Goal: Find specific page/section: Find specific page/section

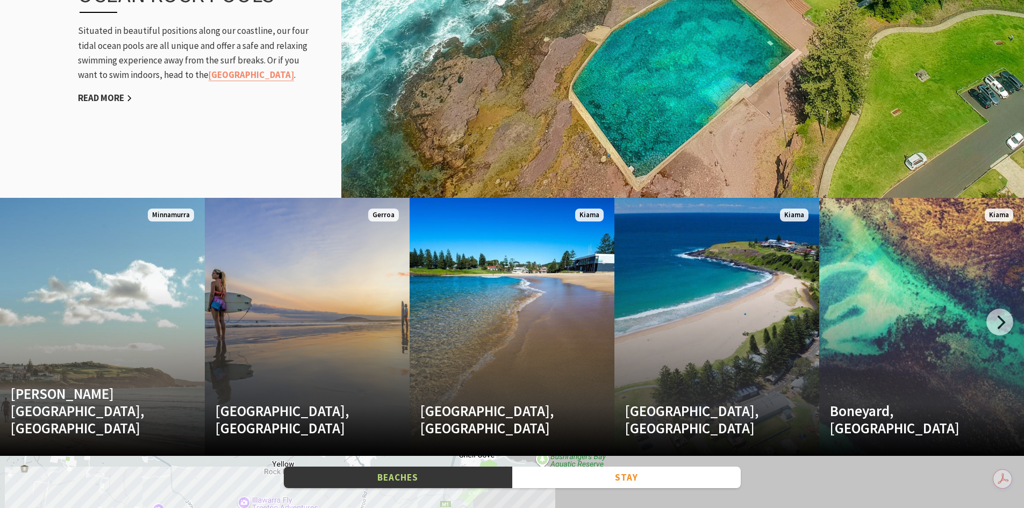
scroll to position [1289, 0]
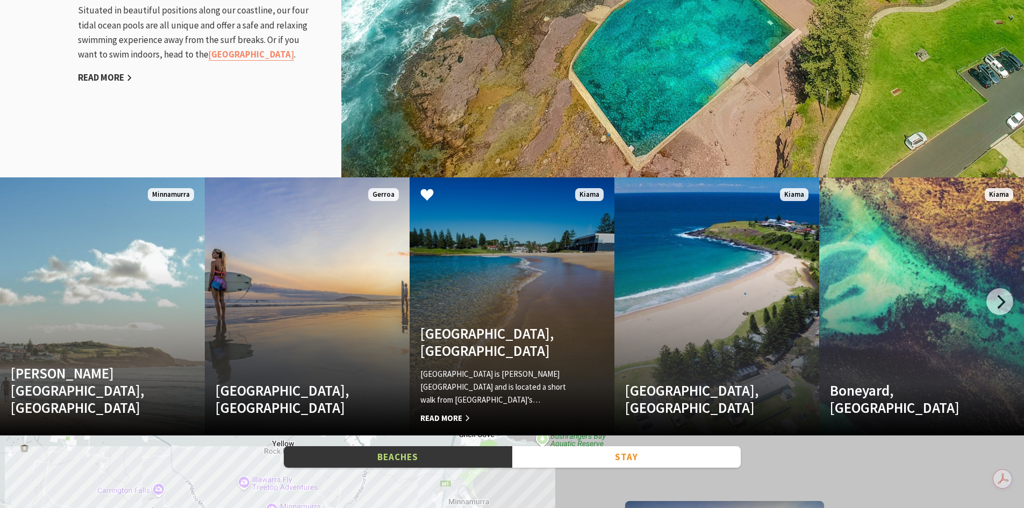
click at [501, 292] on link "Surf Beach, Kiama Surf Beach is Kiama’s main beach and is located a short walk …" at bounding box center [511, 306] width 205 height 258
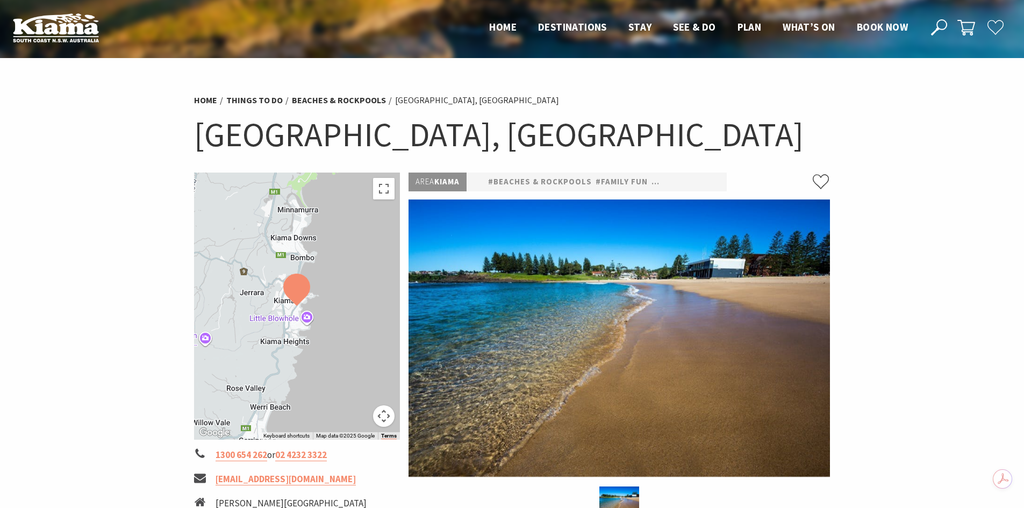
click at [126, 200] on section "Home Things To Do Beaches & Rockpools [GEOGRAPHIC_DATA], [GEOGRAPHIC_DATA] [GEO…" at bounding box center [512, 456] width 1024 height 796
